Goal: Obtain resource: Obtain resource

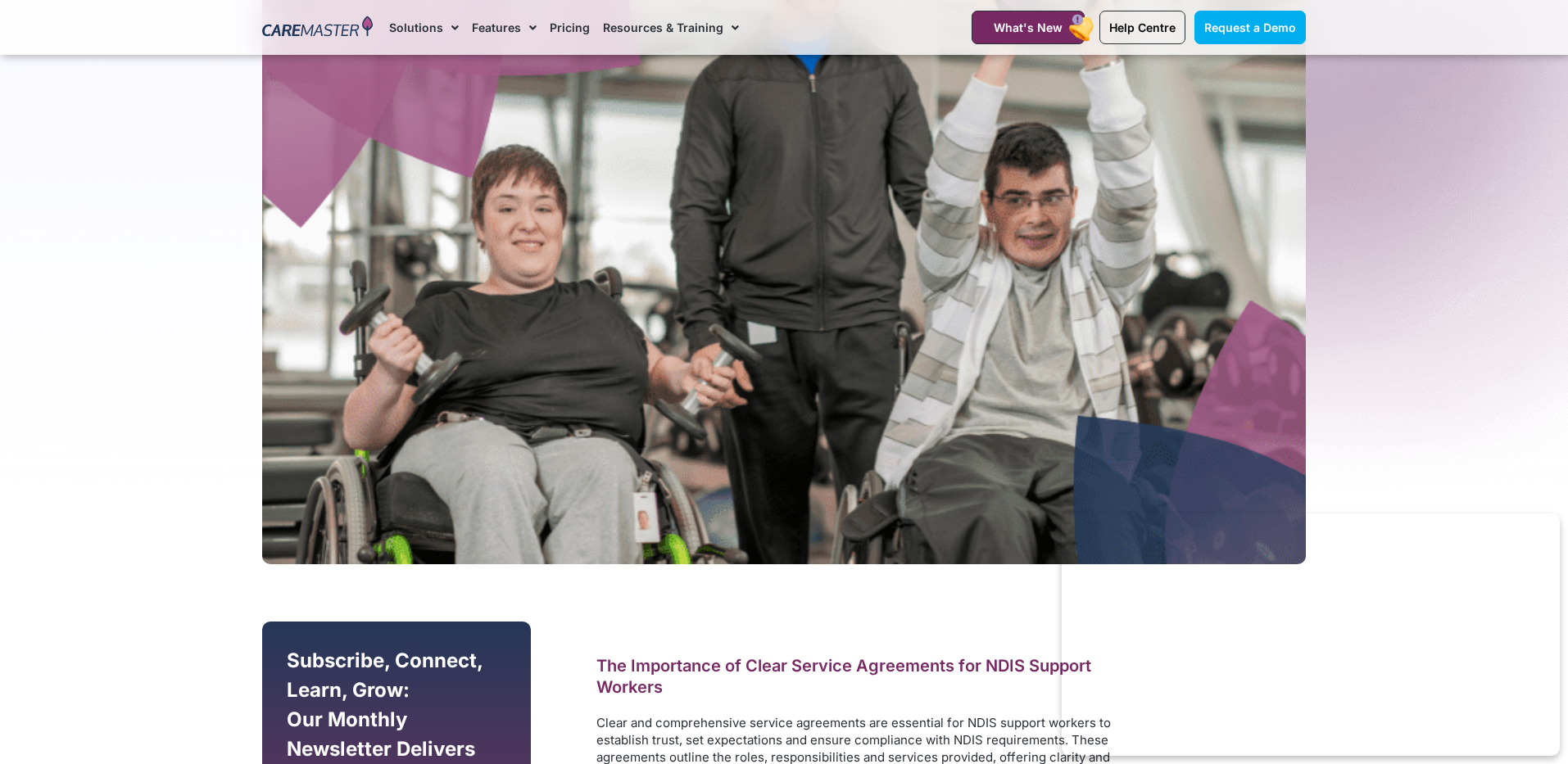
scroll to position [359, 0]
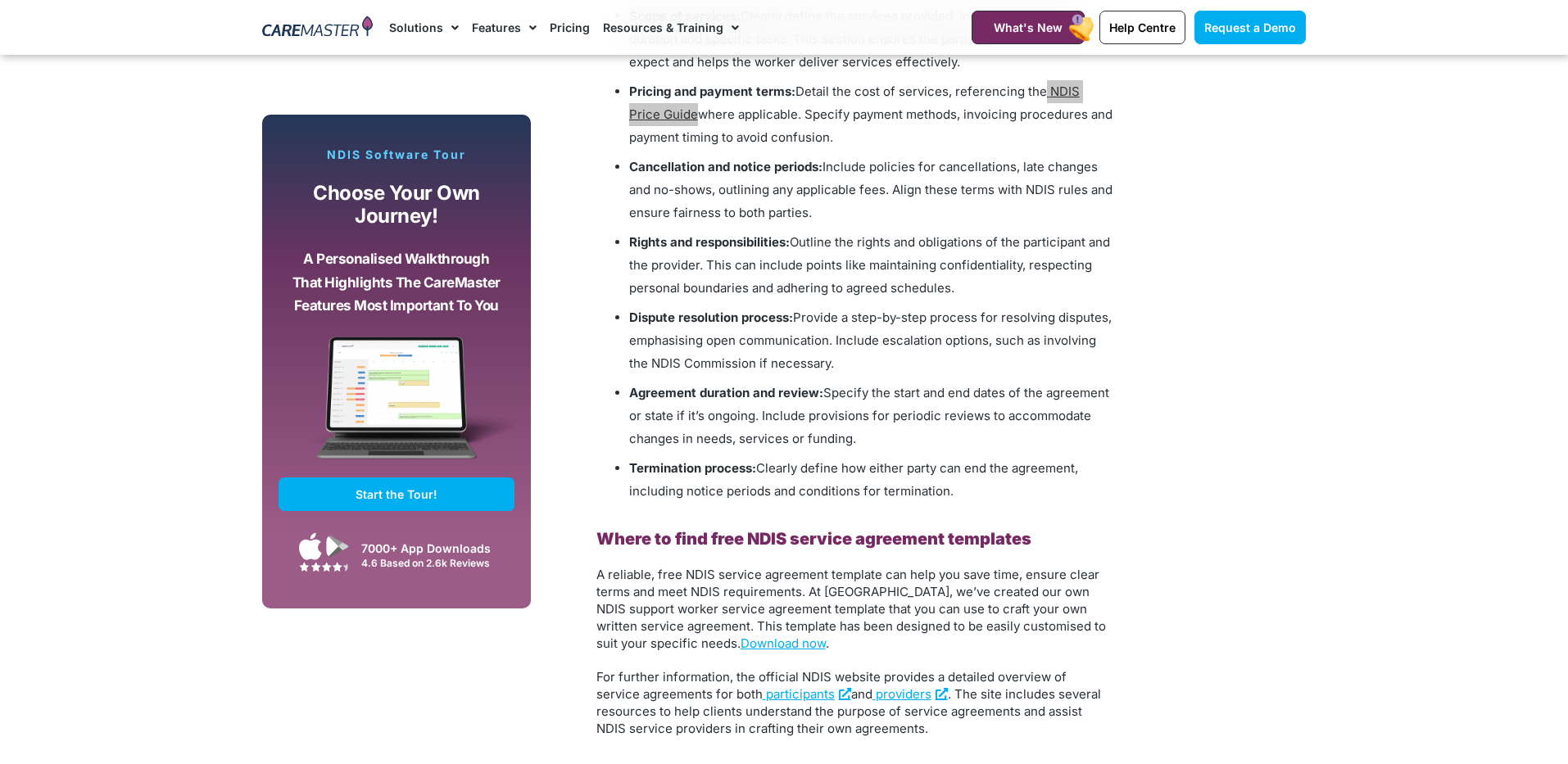
scroll to position [1895, 0]
click at [876, 691] on span "providers" at bounding box center [904, 692] width 56 height 16
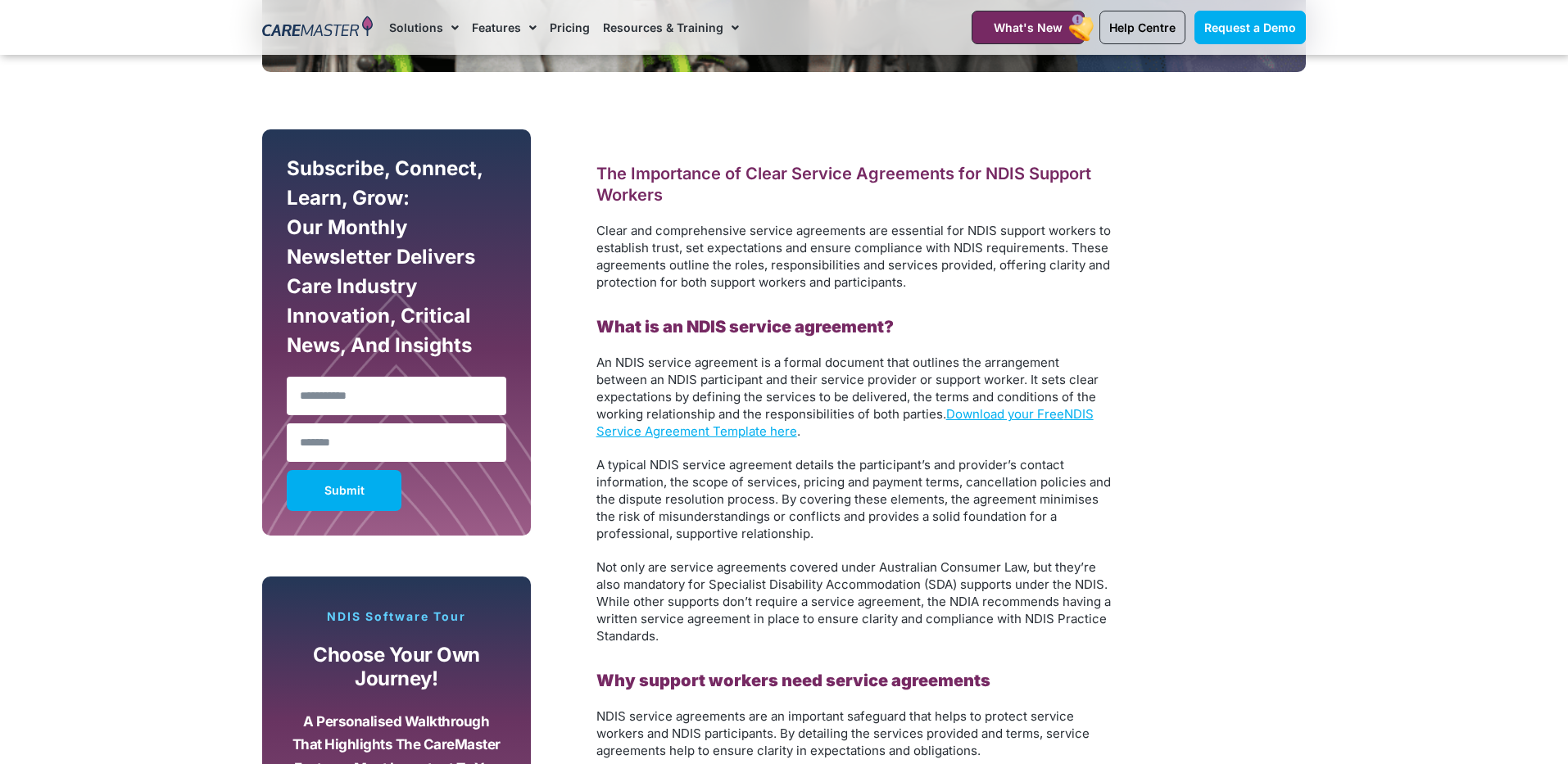
scroll to position [853, 0]
